Goal: Task Accomplishment & Management: Complete application form

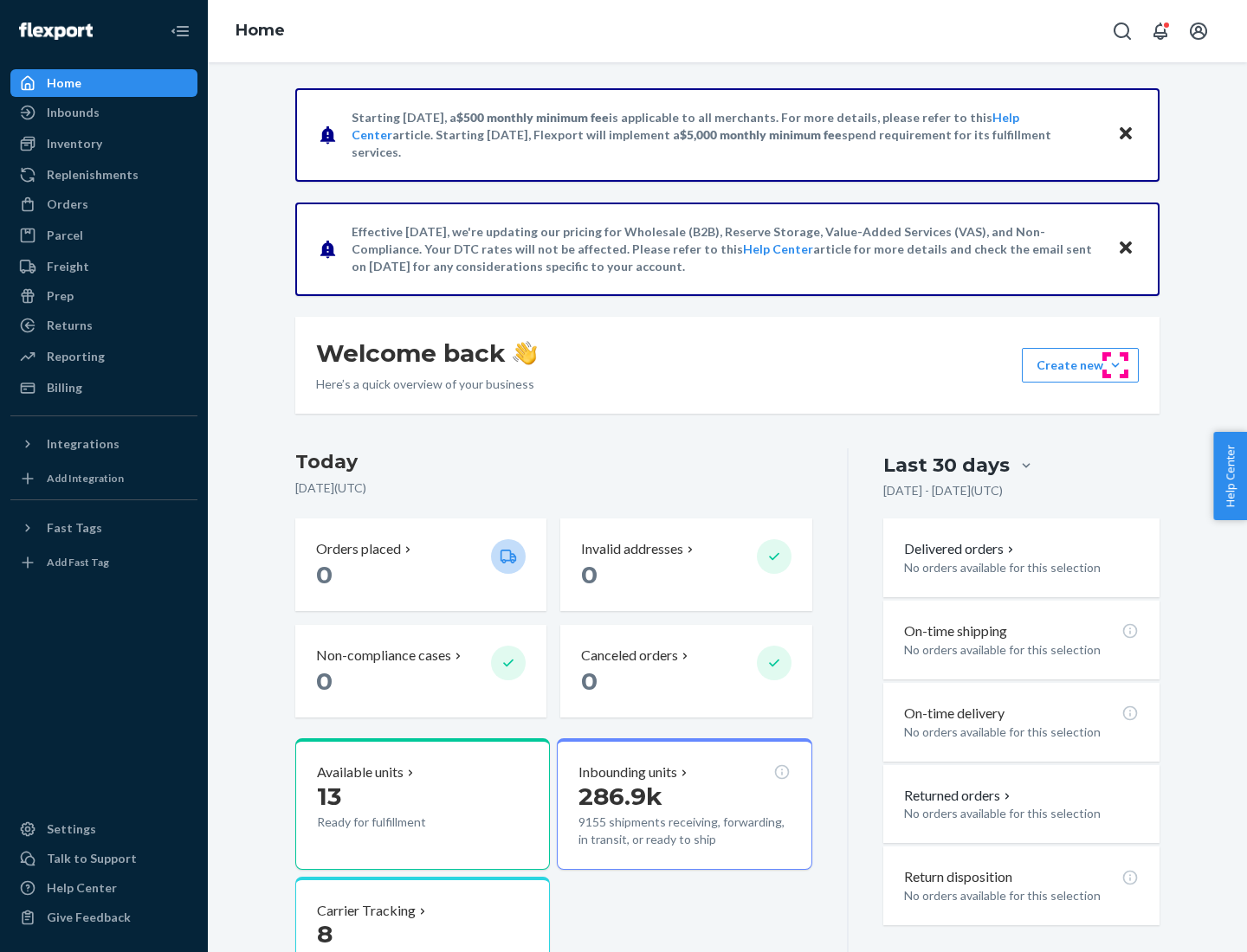
click at [1115, 365] on button "Create new Create new inbound Create new order Create new product" at bounding box center [1080, 365] width 117 height 35
click at [72, 113] on div "Inbounds" at bounding box center [73, 112] width 53 height 17
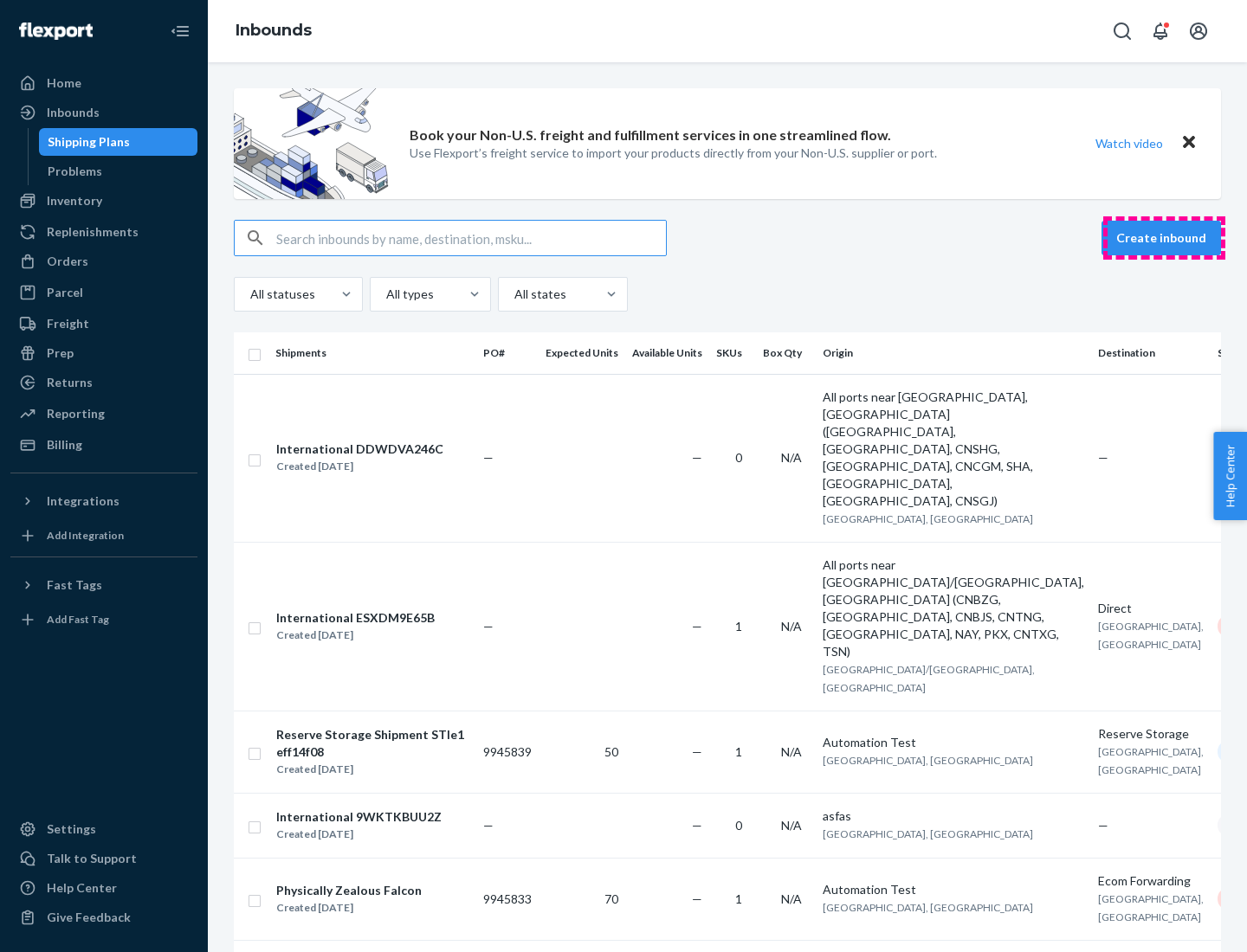
click at [1164, 238] on button "Create inbound" at bounding box center [1161, 237] width 120 height 35
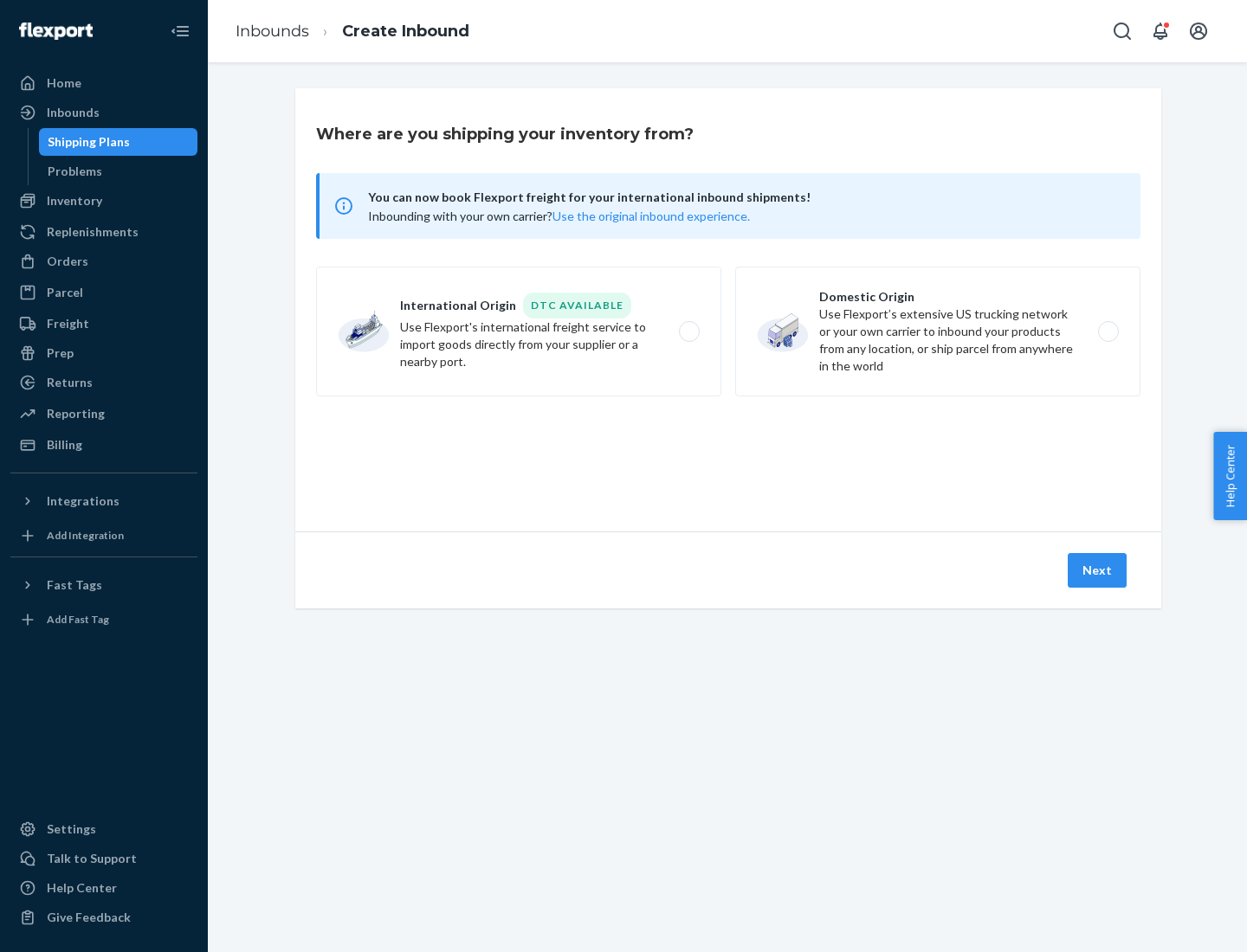
click at [519, 331] on label "International Origin DTC Available Use Flexport's international freight service…" at bounding box center [519, 331] width 405 height 130
click at [688, 331] on input "International Origin DTC Available Use Flexport's international freight service…" at bounding box center [694, 332] width 11 height 11
radio input "true"
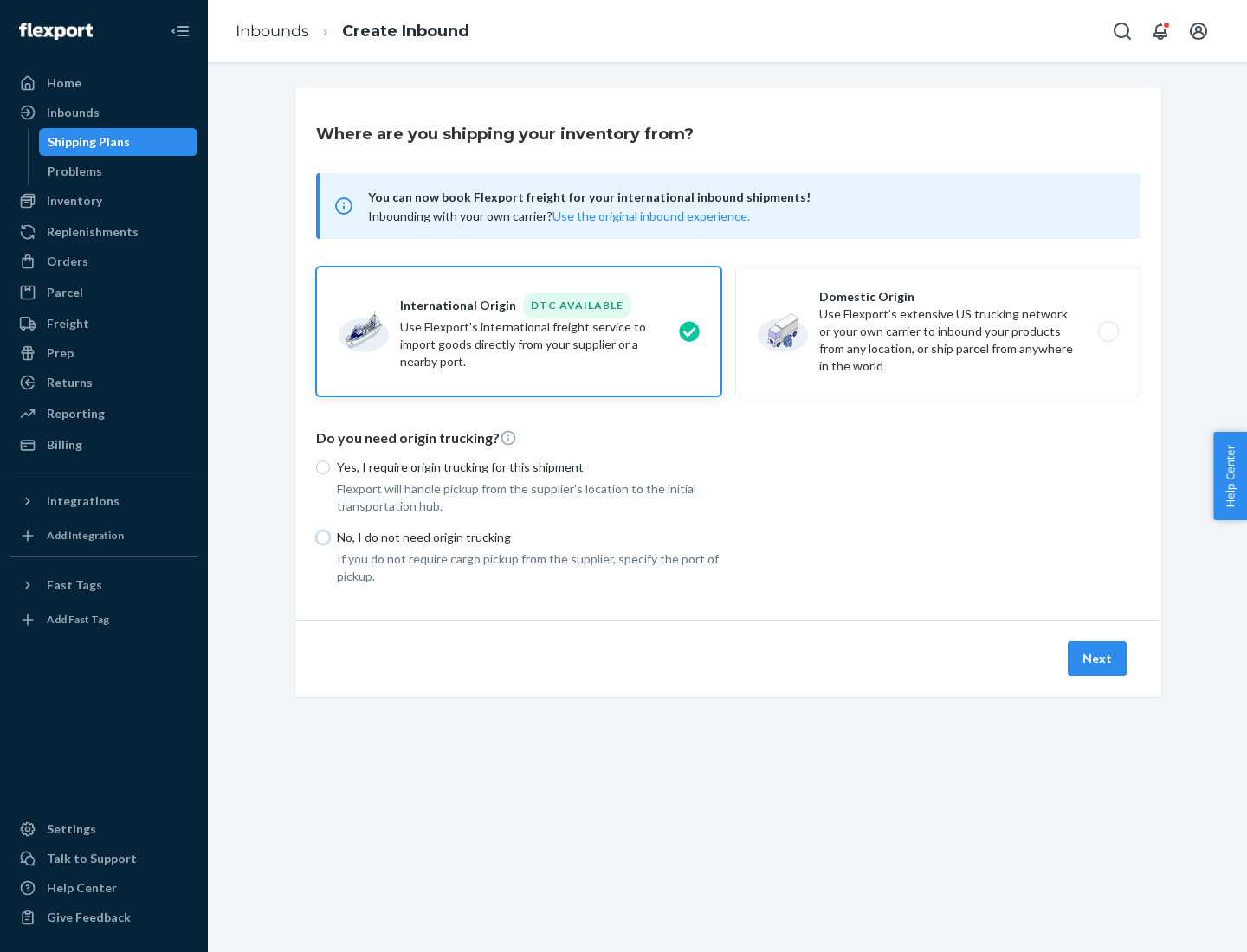
click at [323, 537] on input "No, I do not need origin trucking" at bounding box center [323, 538] width 14 height 14
radio input "true"
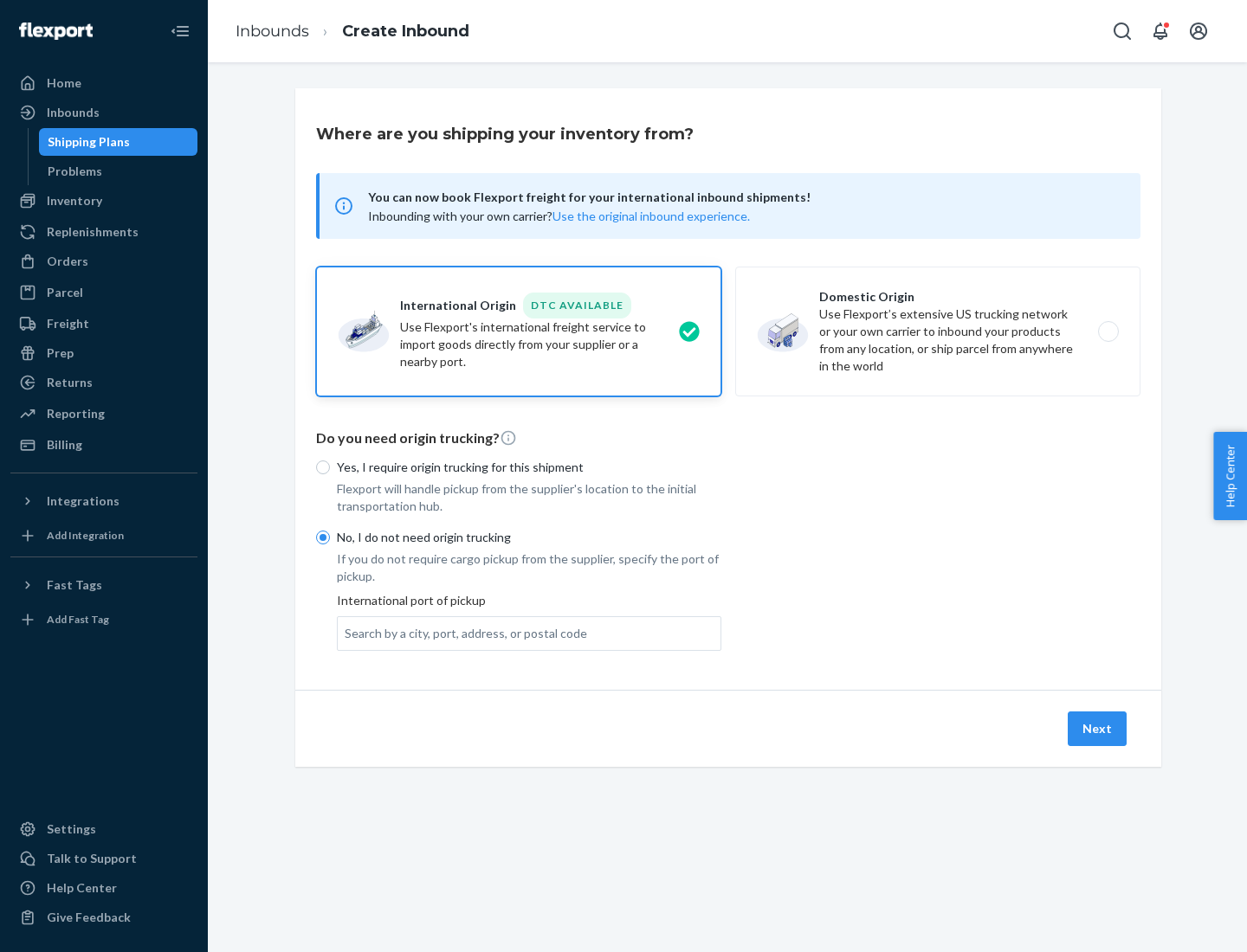
click at [462, 633] on div "Search by a city, port, address, or postal code" at bounding box center [465, 634] width 242 height 17
click at [347, 633] on input "Search by a city, port, address, or postal code" at bounding box center [346, 634] width 2 height 17
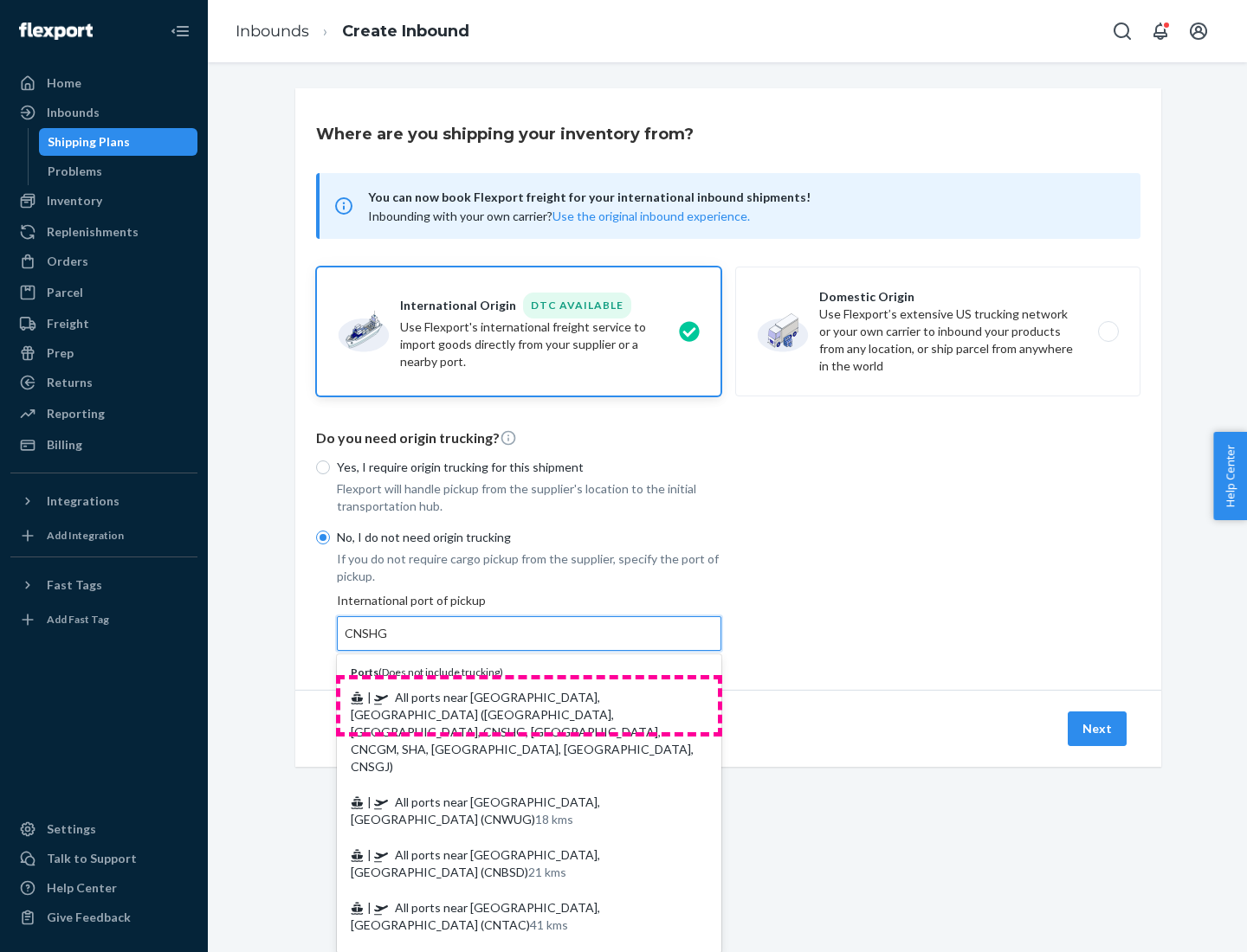
click at [529, 705] on div "| All ports near [GEOGRAPHIC_DATA], [GEOGRAPHIC_DATA] ([GEOGRAPHIC_DATA], [GEOG…" at bounding box center [528, 732] width 378 height 105
click at [388, 642] on input "CNSHG" at bounding box center [366, 634] width 43 height 17
type input "All ports near [GEOGRAPHIC_DATA], [GEOGRAPHIC_DATA] ([GEOGRAPHIC_DATA], [GEOGRA…"
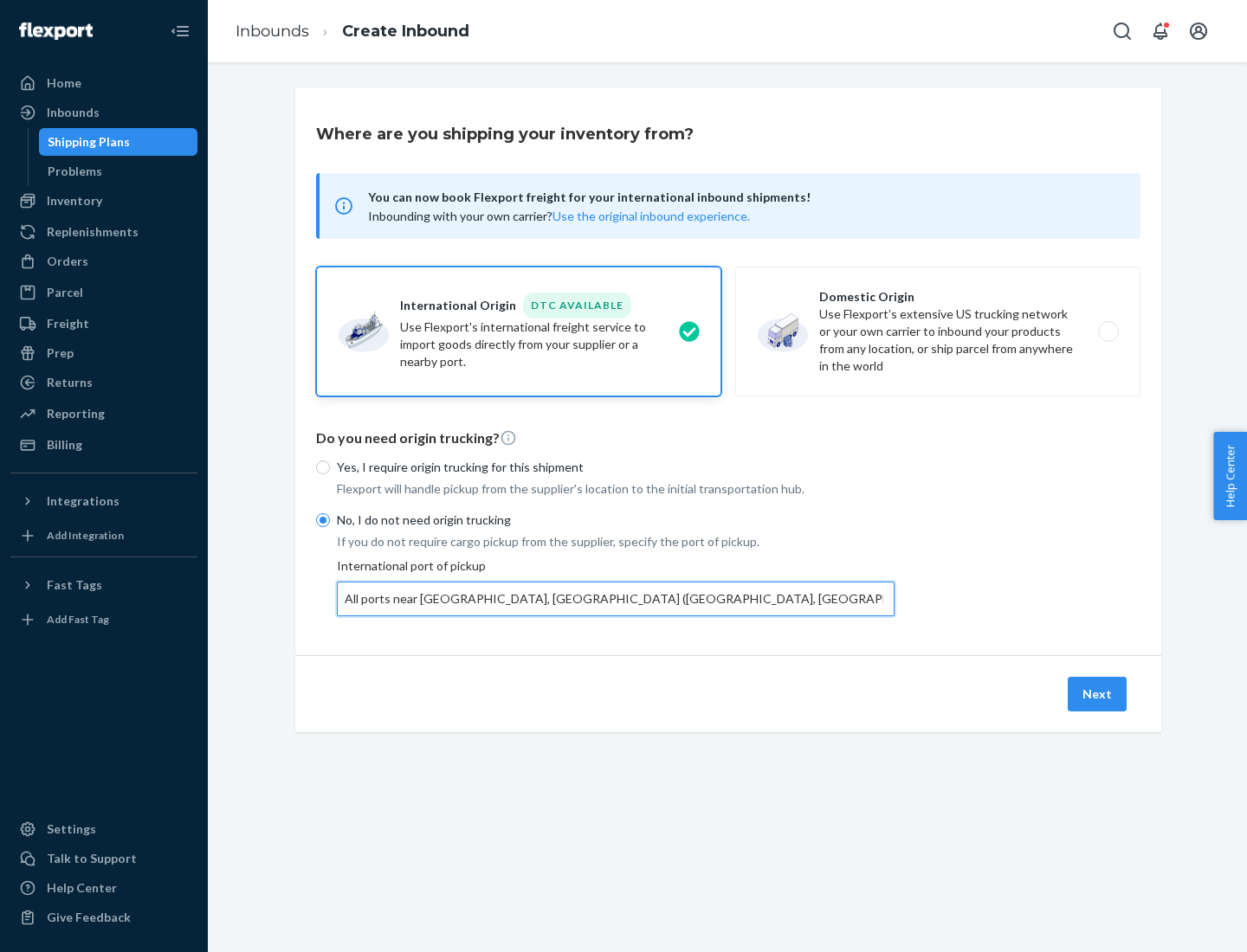
click at [1098, 693] on button "Next" at bounding box center [1097, 694] width 59 height 35
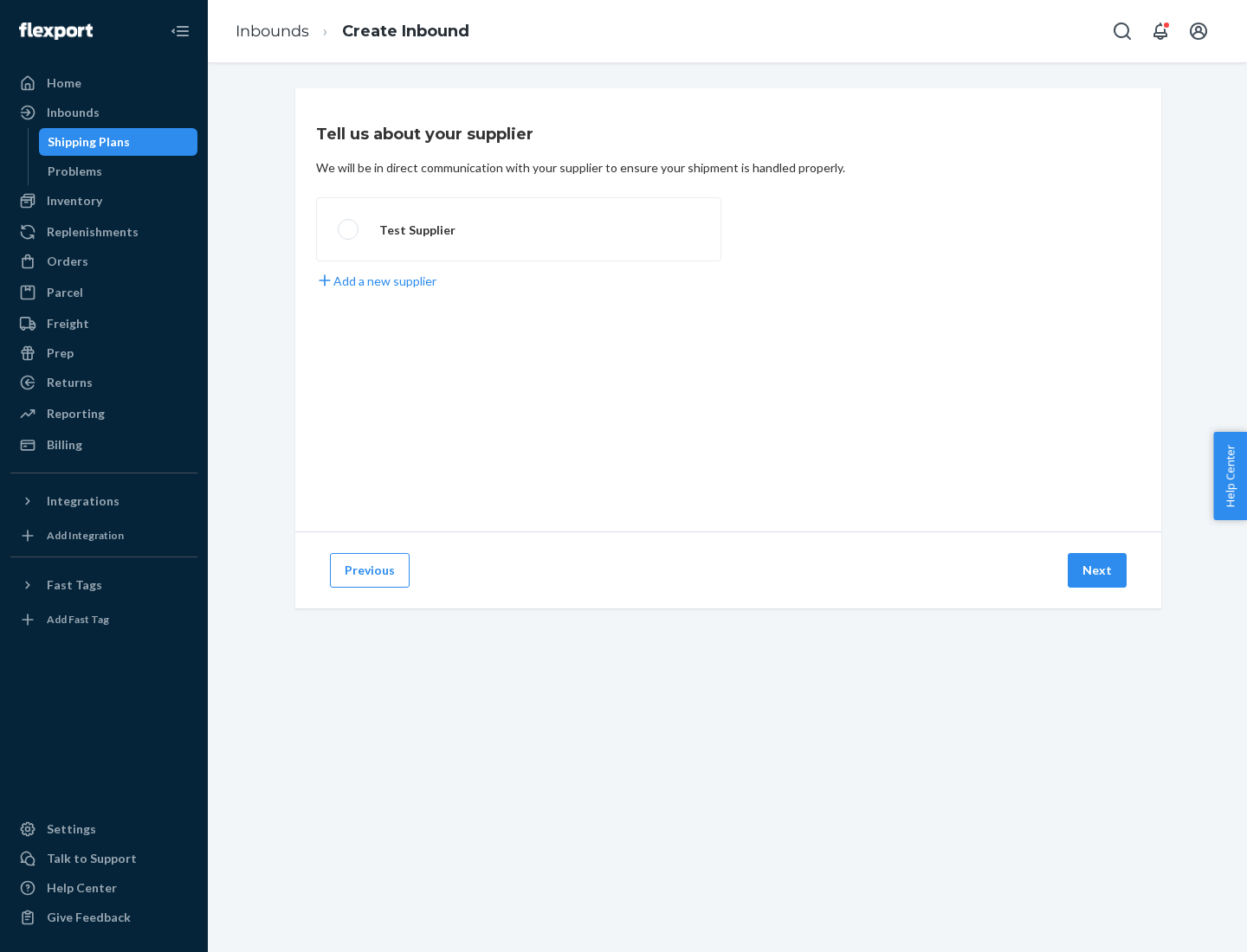
click at [519, 230] on label "Test Supplier" at bounding box center [519, 230] width 405 height 64
click at [349, 230] on input "Test Supplier" at bounding box center [344, 230] width 11 height 11
radio input "true"
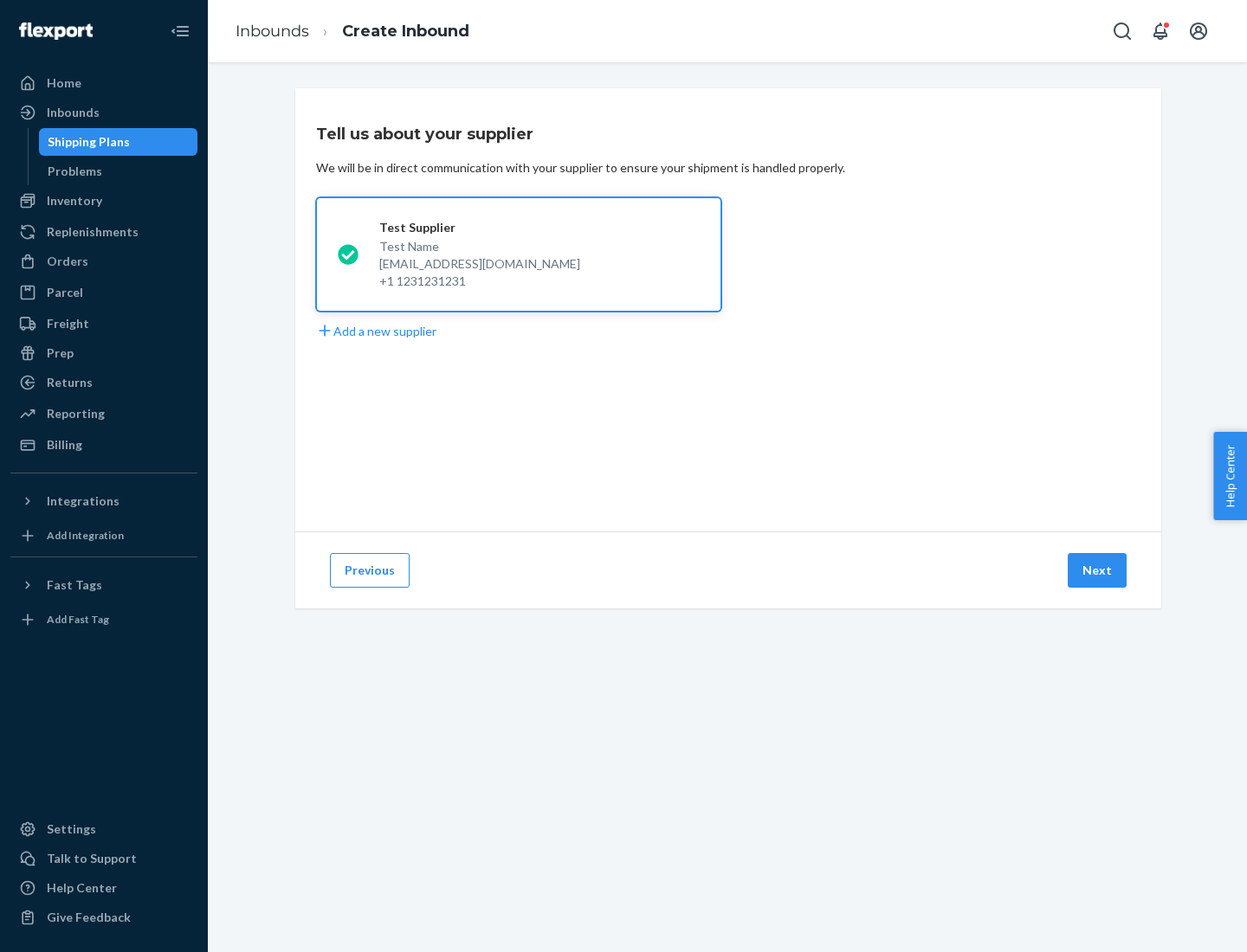
click at [1098, 571] on button "Next" at bounding box center [1097, 571] width 59 height 35
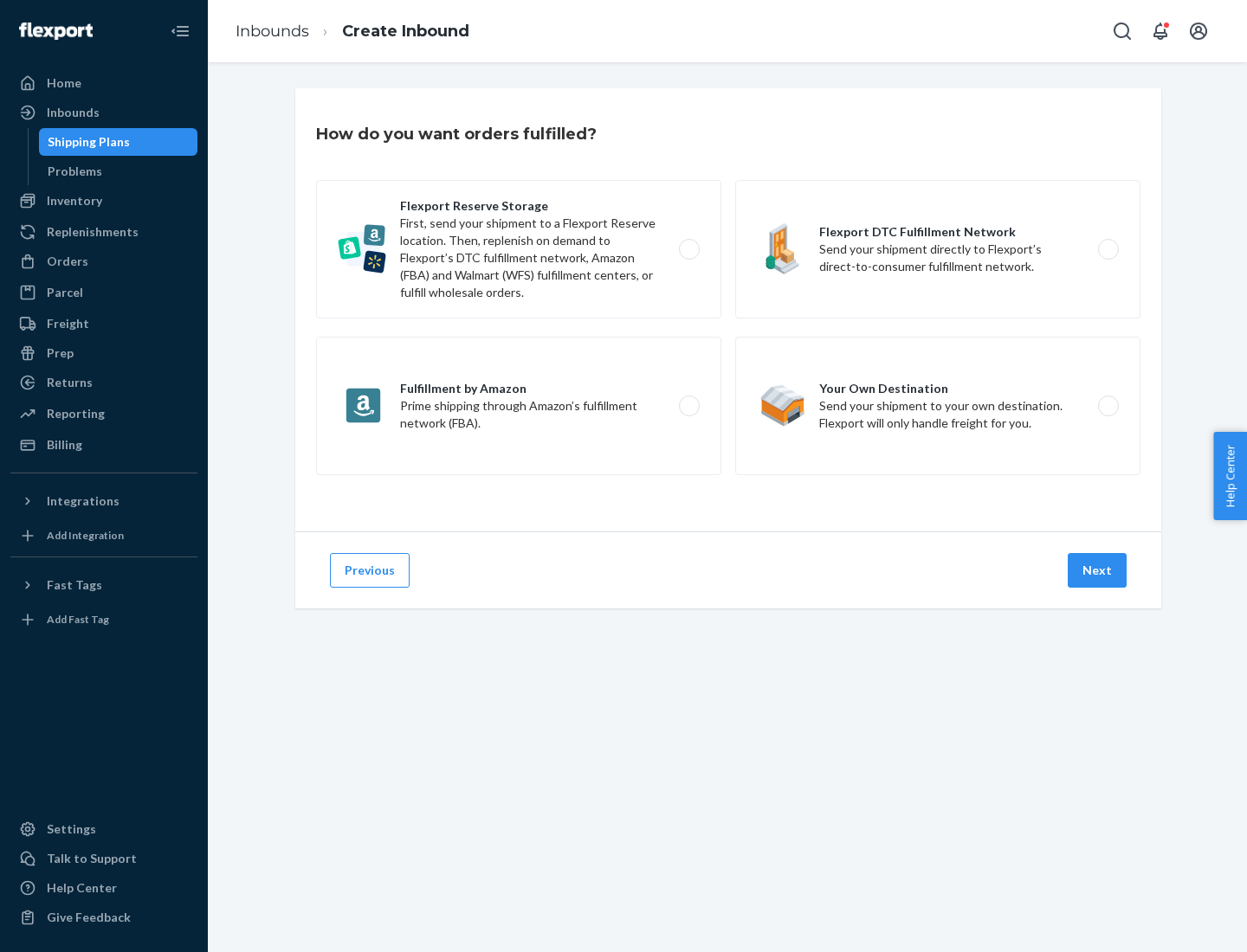
click at [519, 250] on label "Flexport Reserve Storage First, send your shipment to a Flexport Reserve locati…" at bounding box center [519, 249] width 405 height 138
click at [688, 250] on input "Flexport Reserve Storage First, send your shipment to a Flexport Reserve locati…" at bounding box center [694, 250] width 11 height 11
radio input "true"
